Goal: Information Seeking & Learning: Learn about a topic

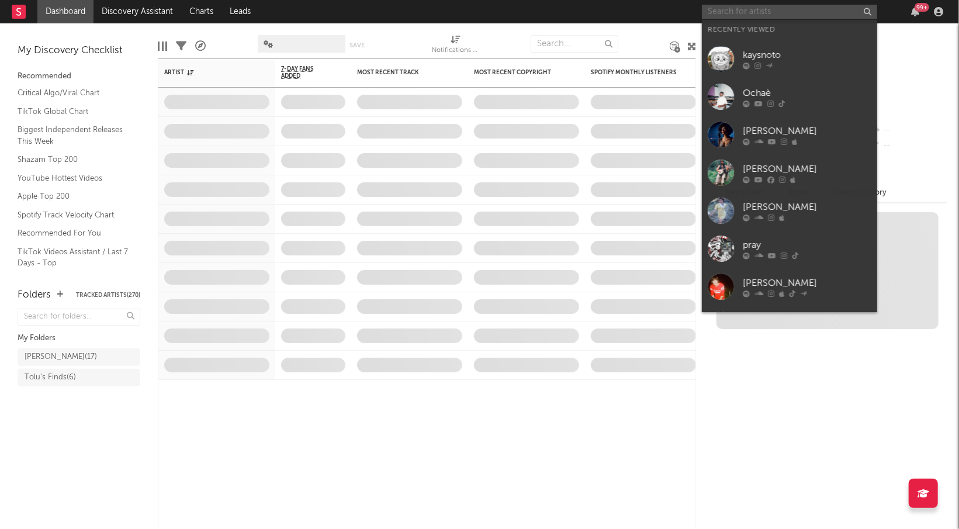
click at [781, 13] on input "text" at bounding box center [789, 12] width 175 height 15
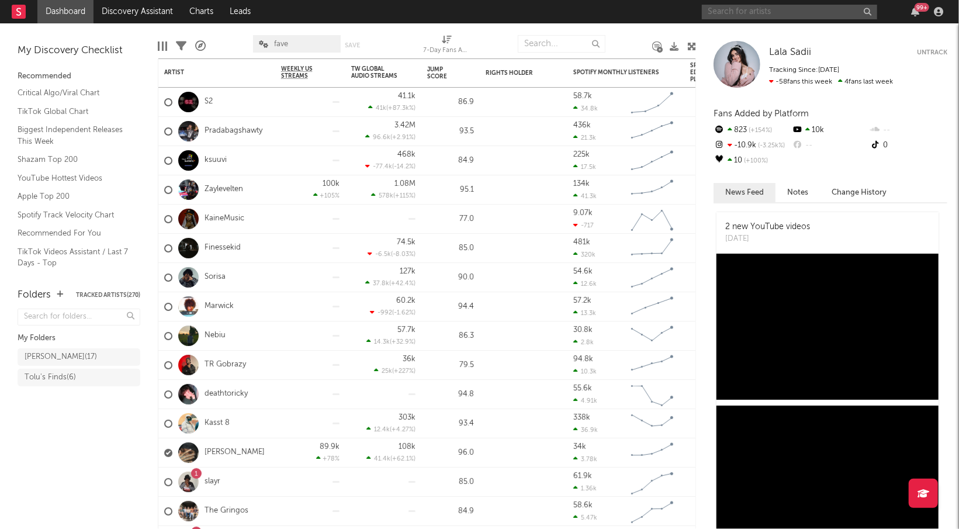
click at [773, 13] on input "text" at bounding box center [789, 12] width 175 height 15
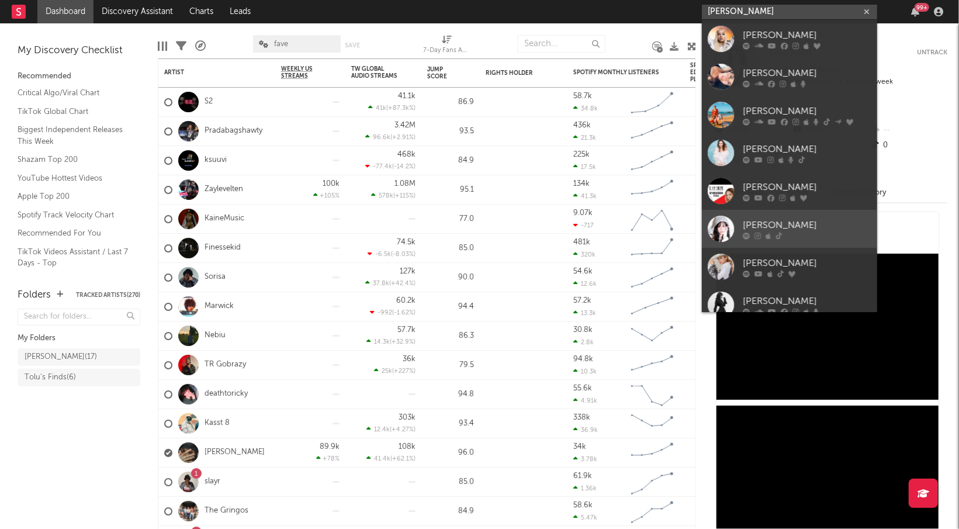
type input "[PERSON_NAME]"
click at [801, 232] on div at bounding box center [806, 235] width 129 height 7
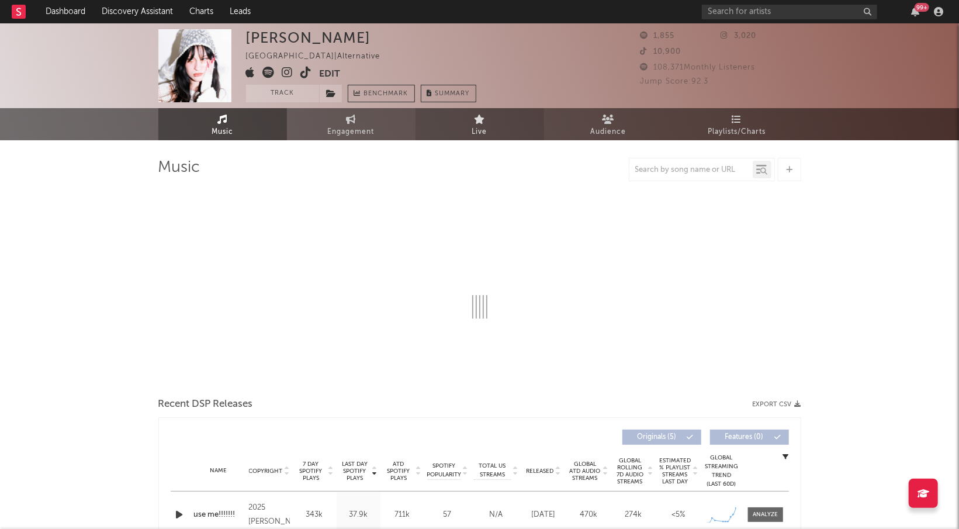
select select "1w"
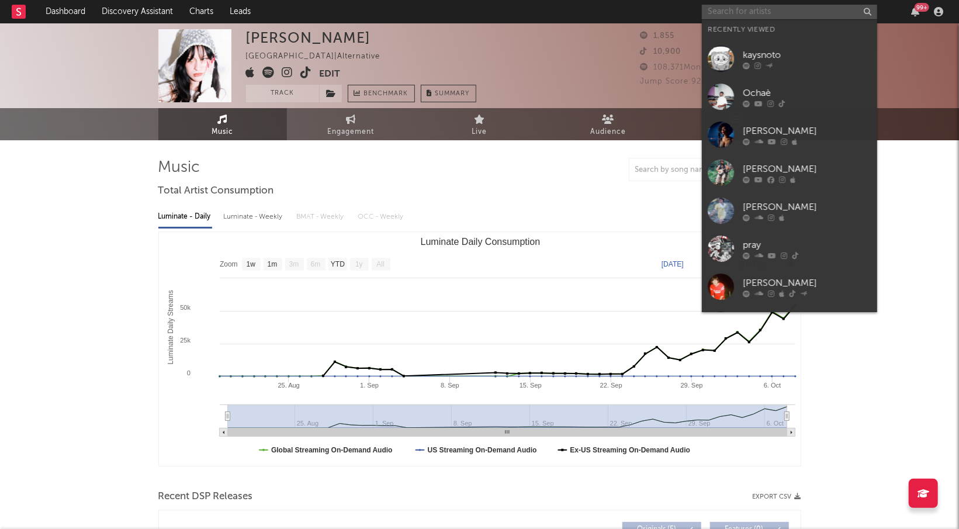
click at [723, 9] on input "text" at bounding box center [789, 12] width 175 height 15
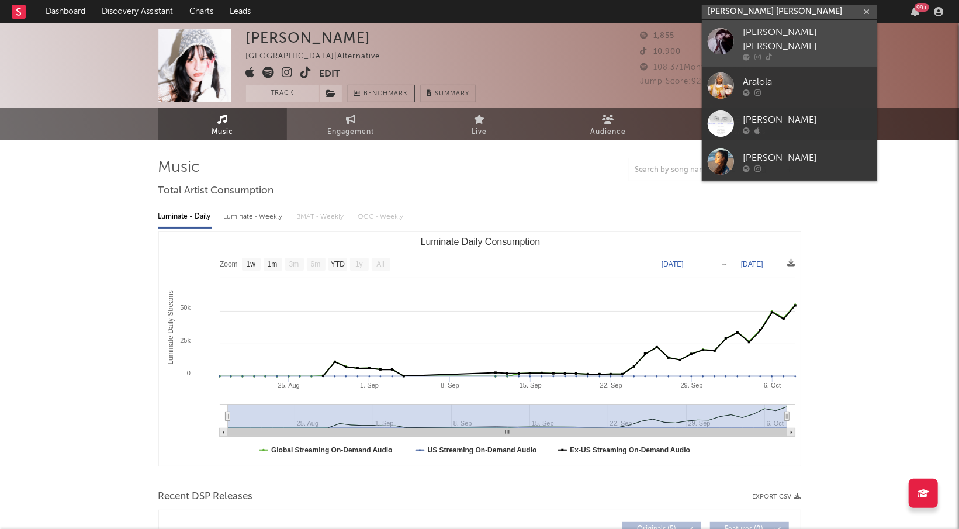
type input "[PERSON_NAME] [PERSON_NAME]"
click at [808, 40] on div "[PERSON_NAME] [PERSON_NAME]" at bounding box center [806, 40] width 129 height 28
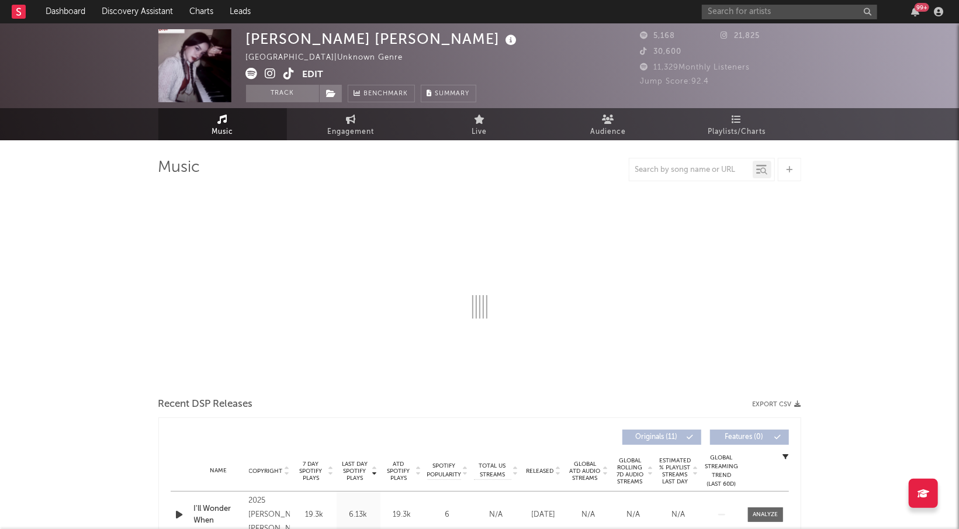
select select "1w"
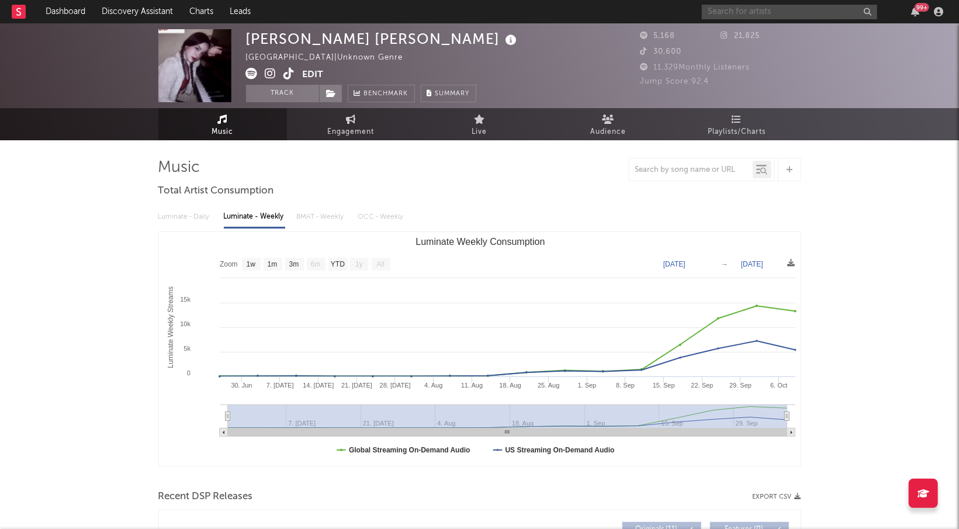
click at [744, 19] on input "text" at bounding box center [789, 12] width 175 height 15
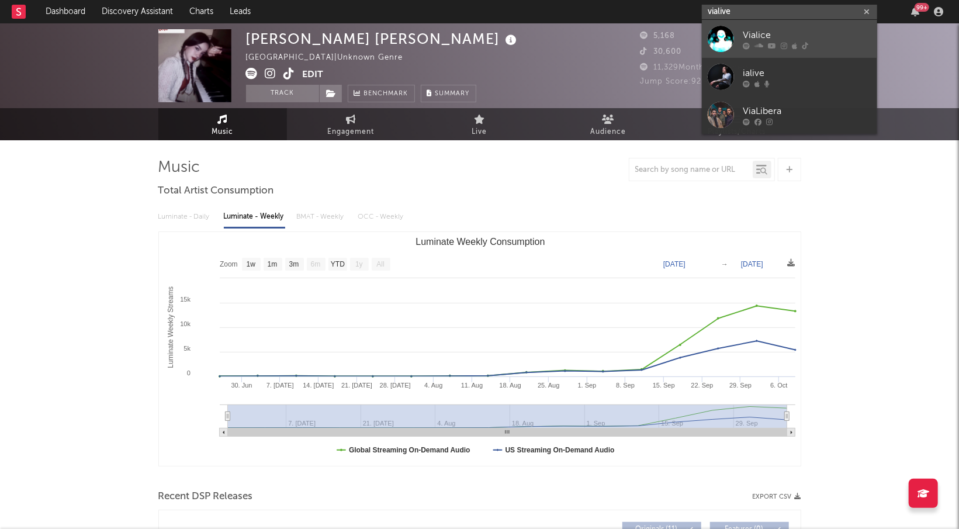
type input "vialive"
click at [810, 34] on div "Vialice" at bounding box center [806, 35] width 129 height 14
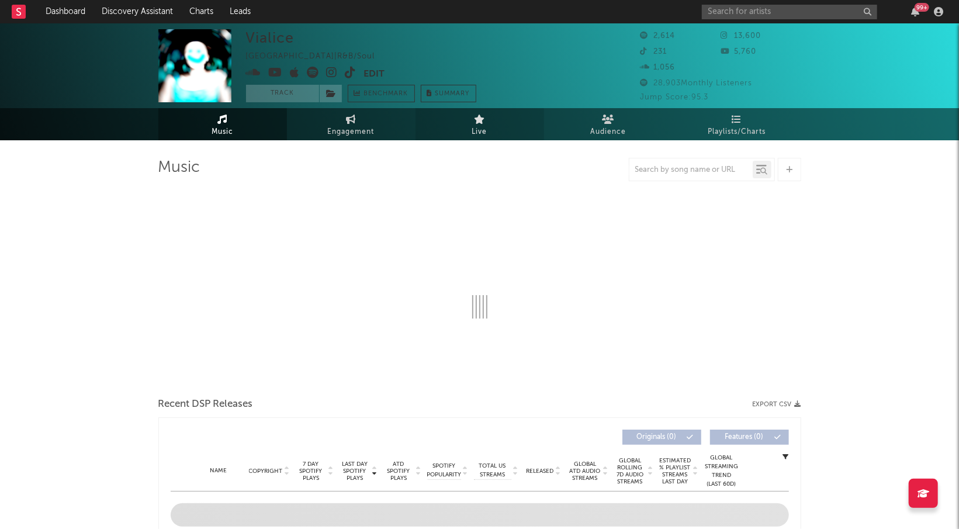
select select "1w"
